Goal: Task Accomplishment & Management: Manage account settings

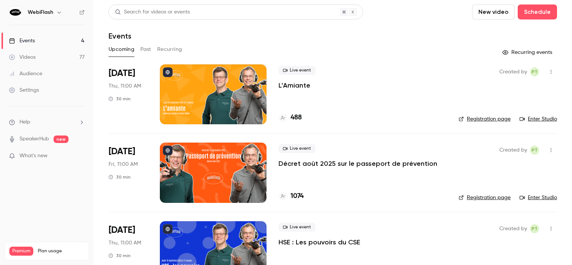
click at [195, 90] on div at bounding box center [213, 94] width 107 height 60
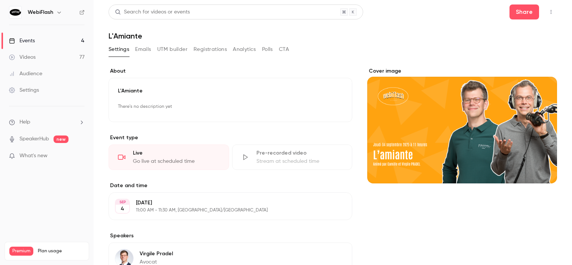
click at [201, 50] on button "Registrations" at bounding box center [209, 49] width 33 height 12
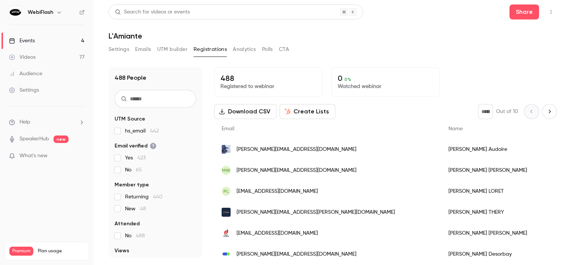
scroll to position [37, 0]
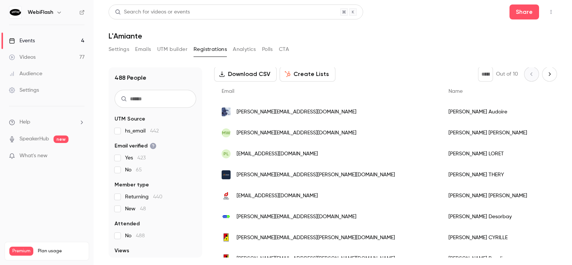
click at [64, 45] on link "Events 4" at bounding box center [47, 41] width 94 height 16
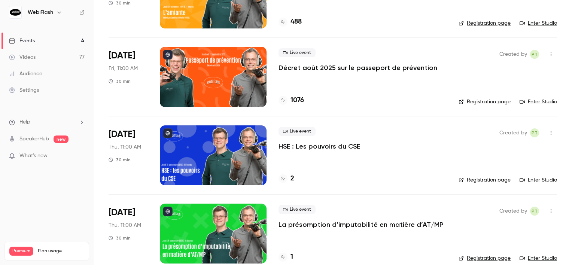
scroll to position [108, 0]
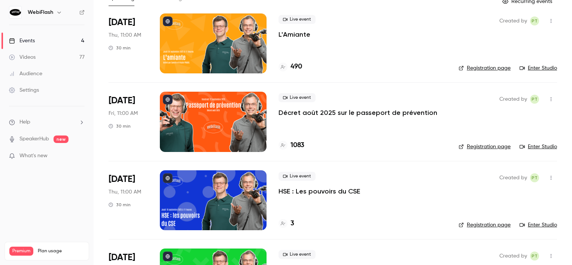
scroll to position [108, 0]
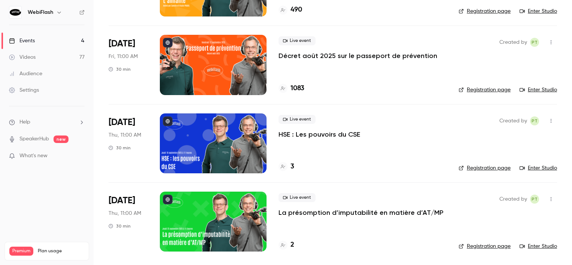
click at [251, 147] on div at bounding box center [213, 143] width 107 height 60
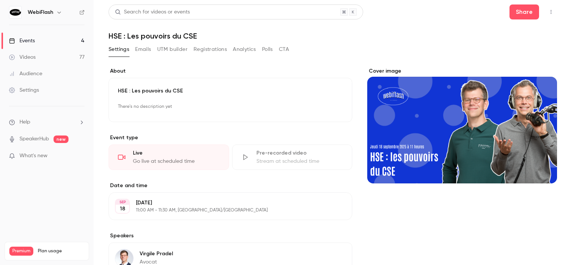
click at [212, 58] on div "**********" at bounding box center [333, 221] width 448 height 326
click at [211, 52] on button "Registrations" at bounding box center [209, 49] width 33 height 12
